Goal: Task Accomplishment & Management: Manage account settings

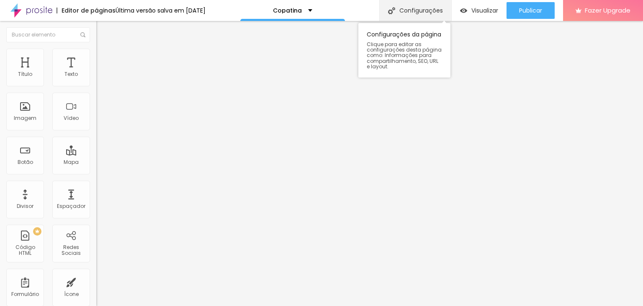
click at [392, 9] on img at bounding box center [391, 10] width 7 height 7
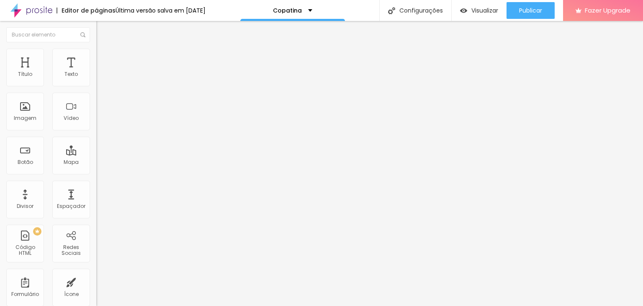
type input "TacaRio"
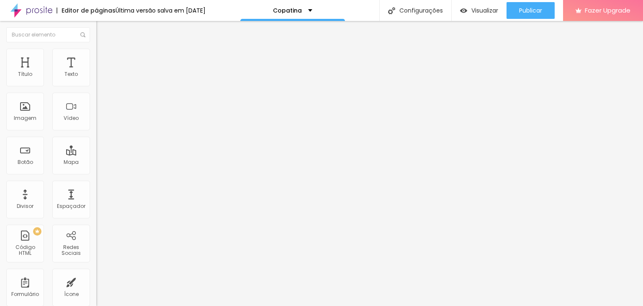
drag, startPoint x: 285, startPoint y: 124, endPoint x: 248, endPoint y: 129, distance: 36.8
type input "/TacaRio"
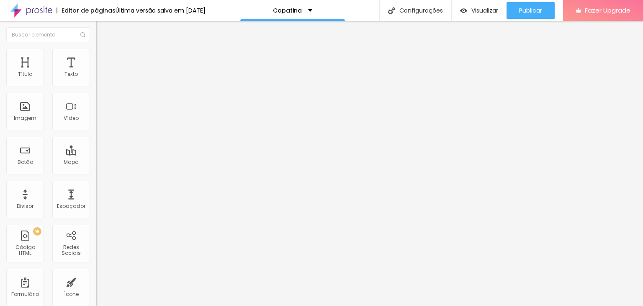
drag, startPoint x: 353, startPoint y: 177, endPoint x: 318, endPoint y: 176, distance: 35.2
type input "Fotografia Esportiva: Capturando a emoção dos grandes eventos"
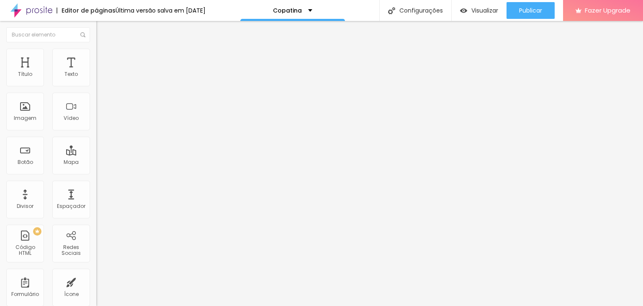
drag, startPoint x: 354, startPoint y: 127, endPoint x: 302, endPoint y: 123, distance: 51.6
type input "Fotografia Esportiva: Capturando a emoção dos grandes eventos"
